Goal: Task Accomplishment & Management: Complete application form

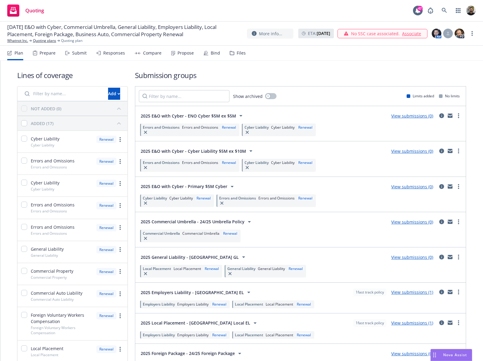
click at [121, 48] on div "Responses" at bounding box center [110, 53] width 29 height 14
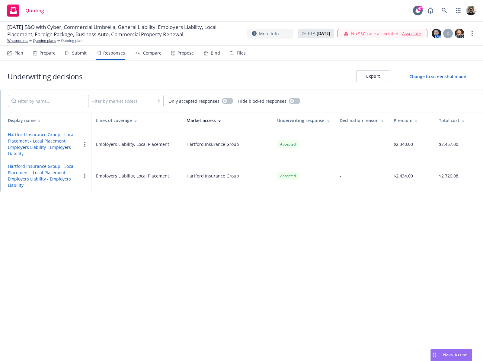
click at [79, 52] on div "Submit" at bounding box center [79, 53] width 14 height 5
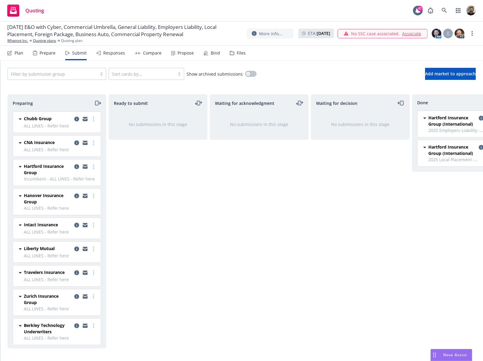
click at [15, 54] on div "Plan" at bounding box center [18, 53] width 9 height 5
